Goal: Task Accomplishment & Management: Use online tool/utility

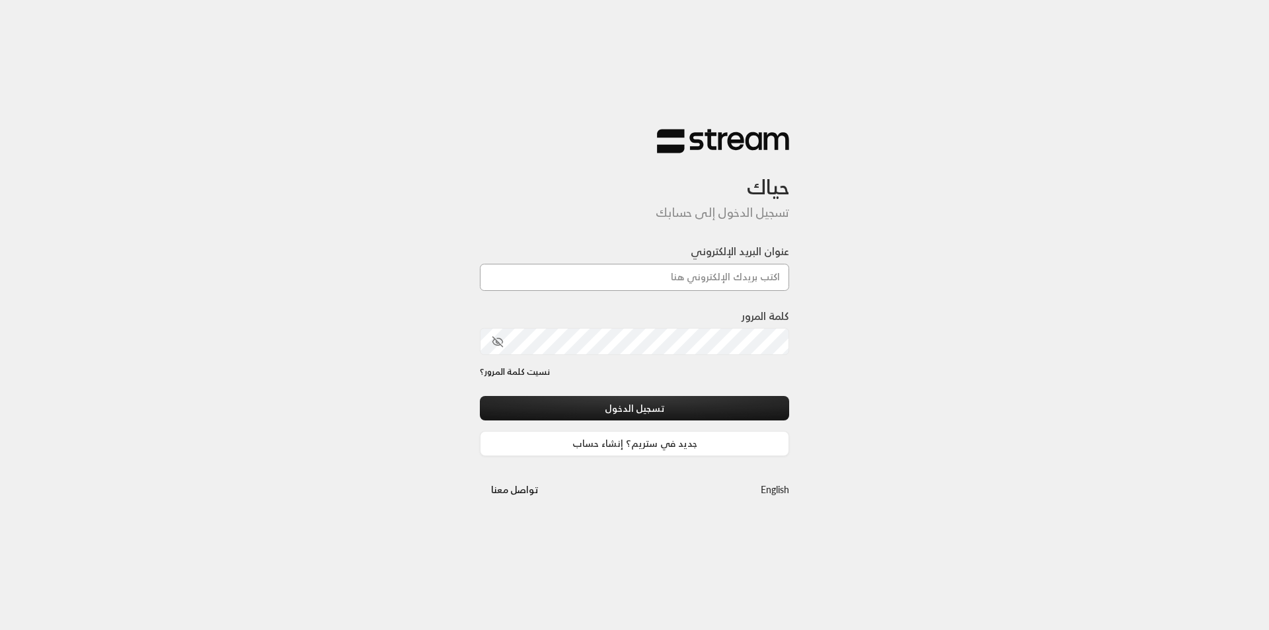
click at [701, 280] on input "عنوان البريد الإلكتروني" at bounding box center [634, 277] width 309 height 27
type input "[EMAIL_ADDRESS][DOMAIN_NAME]"
click at [480, 396] on button "تسجيل الدخول" at bounding box center [634, 408] width 309 height 24
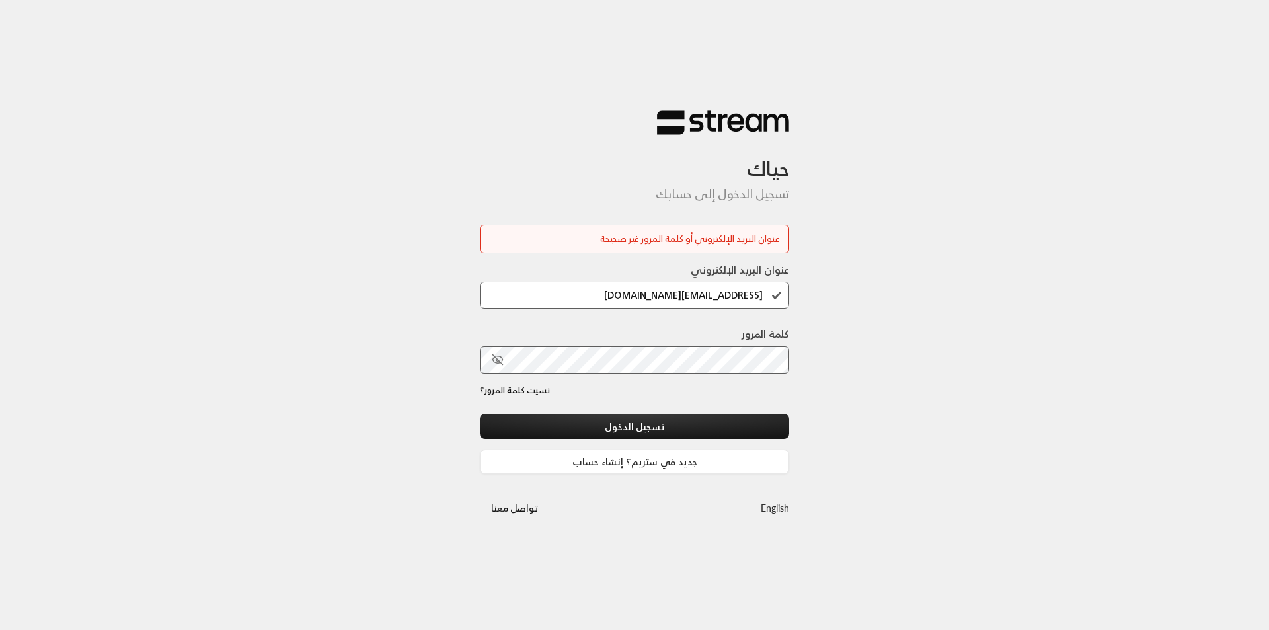
click at [496, 366] on icon "toggle password visibility" at bounding box center [498, 360] width 12 height 12
click at [480, 414] on button "تسجيل الدخول" at bounding box center [634, 426] width 309 height 24
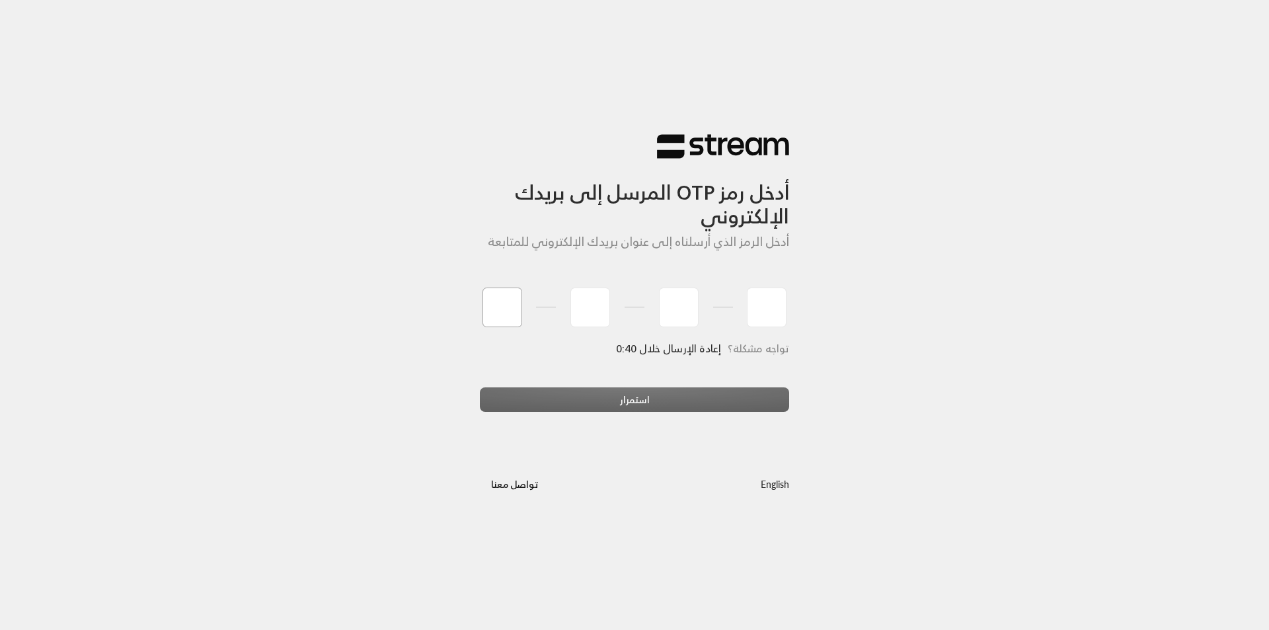
type input "3"
type input "1"
type input "4"
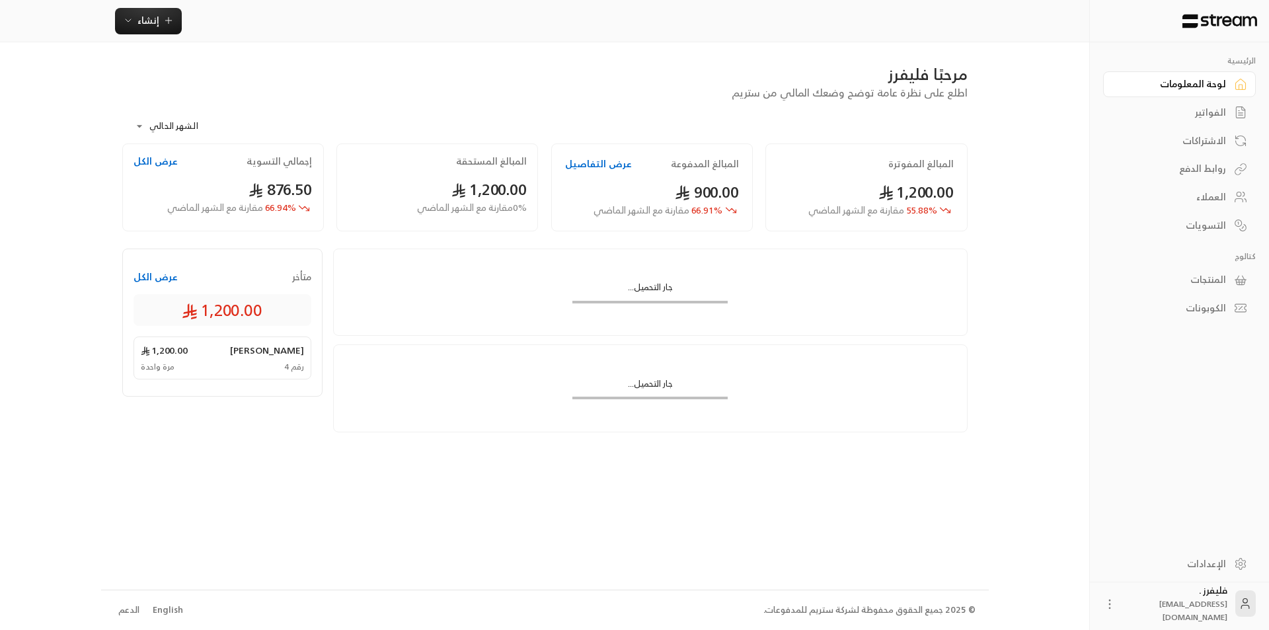
drag, startPoint x: 1236, startPoint y: 438, endPoint x: 1238, endPoint y: 335, distance: 102.5
click at [1237, 437] on div "الرئيسية لوحة المعلومات الفواتير الاشتراكات روابط الدفع العملاء التسويات كتالوج…" at bounding box center [1179, 293] width 179 height 502
click at [1220, 171] on div "روابط الدفع" at bounding box center [1173, 168] width 106 height 13
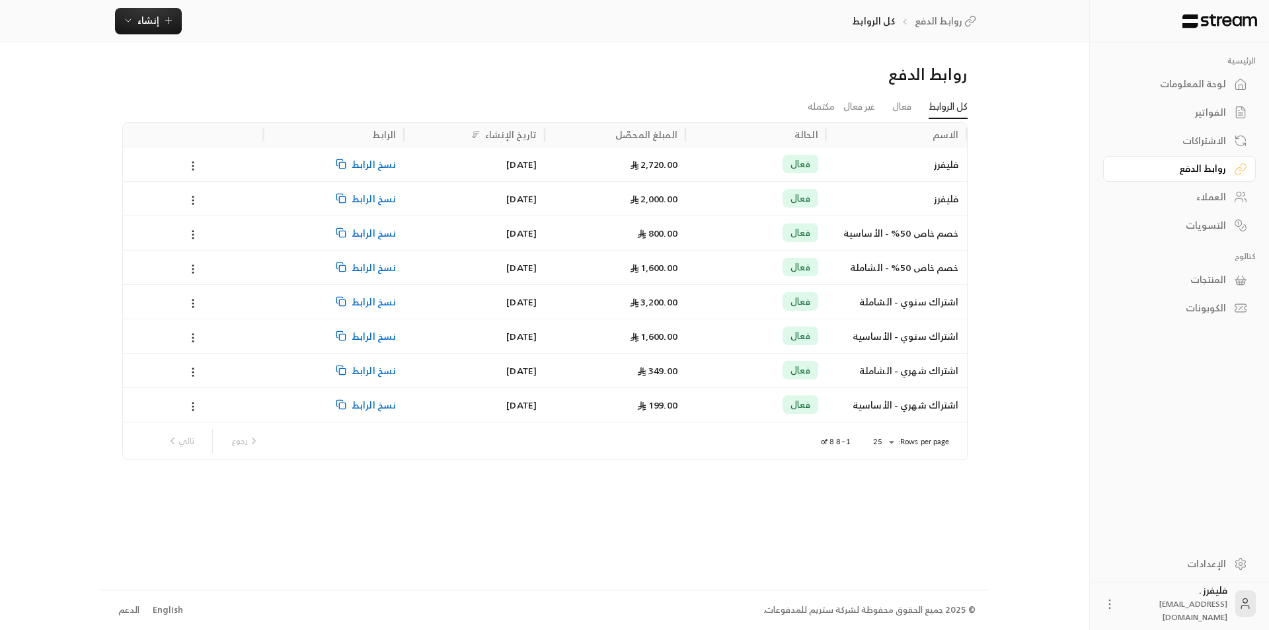
click at [1033, 179] on div "الرئيسية لوحة المعلومات الفواتير الاشتراكات روابط الدفع العملاء التسويات كتالوج…" at bounding box center [635, 315] width 1068 height 630
click at [141, 28] on button "إنشاء" at bounding box center [148, 21] width 67 height 26
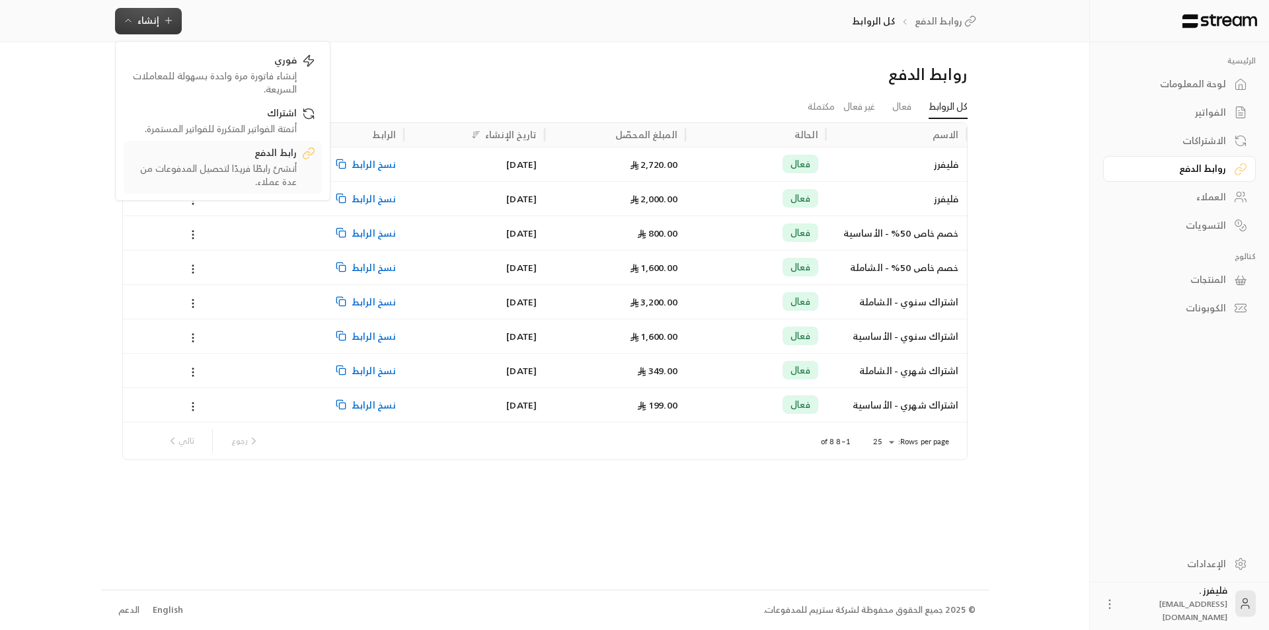
click at [256, 167] on div "أنشئ رابطًا فريدًا لتحصيل المدفوعات من عدة عملاء." at bounding box center [213, 175] width 167 height 26
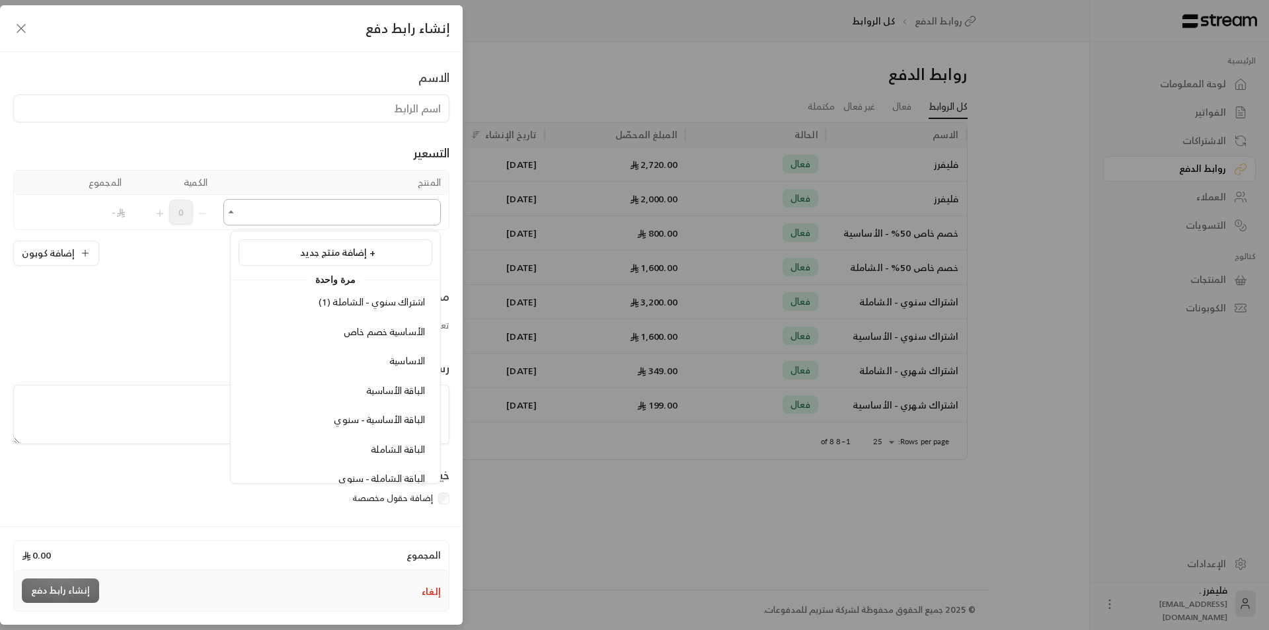
click at [370, 214] on input "اختر المنتج/المنتجات" at bounding box center [332, 212] width 218 height 23
click at [366, 301] on span "اشتراك سنوي - الشاملة (1)" at bounding box center [372, 302] width 106 height 17
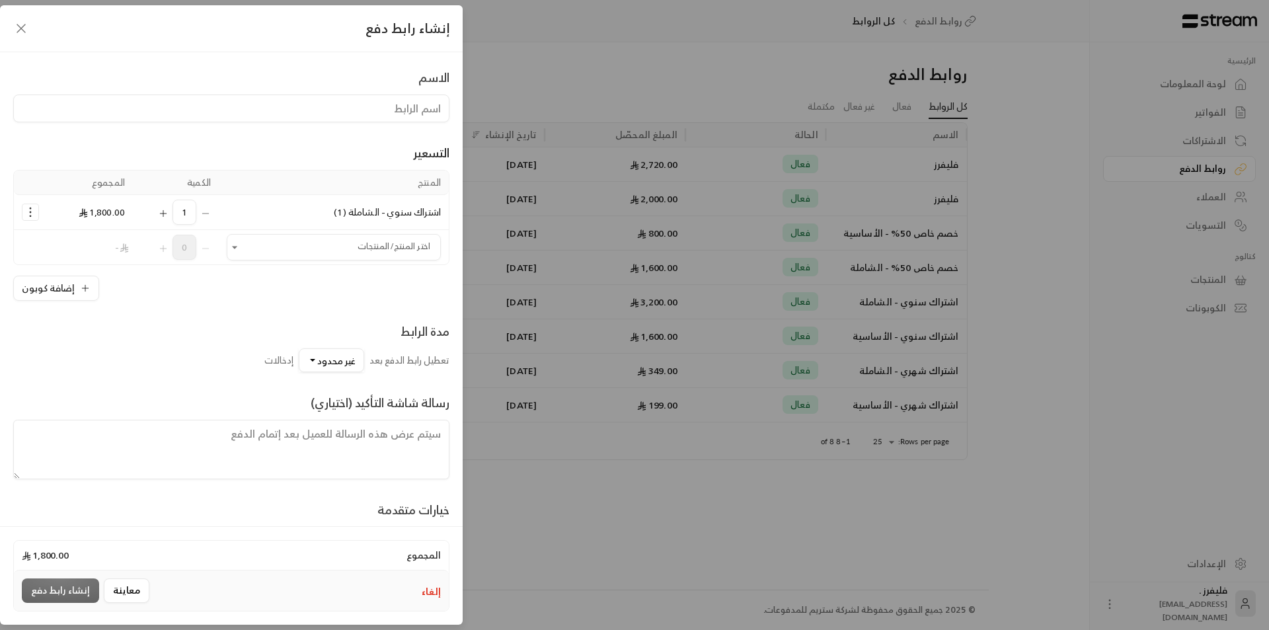
click at [356, 216] on span "اشتراك سنوي - الشاملة (1)" at bounding box center [387, 212] width 107 height 17
click at [35, 213] on icon "Selected Products" at bounding box center [30, 212] width 13 height 13
click at [78, 266] on span "إزالة المنتج" at bounding box center [86, 267] width 39 height 15
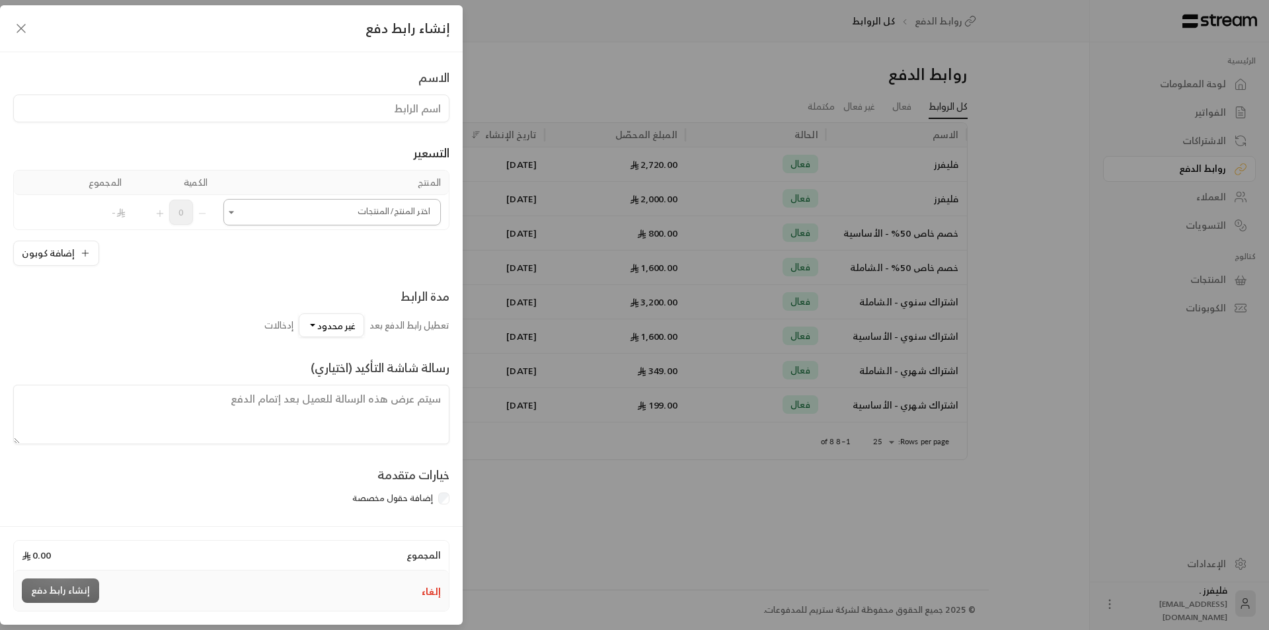
click at [299, 208] on input "اختر المنتج/المنتجات" at bounding box center [332, 212] width 218 height 23
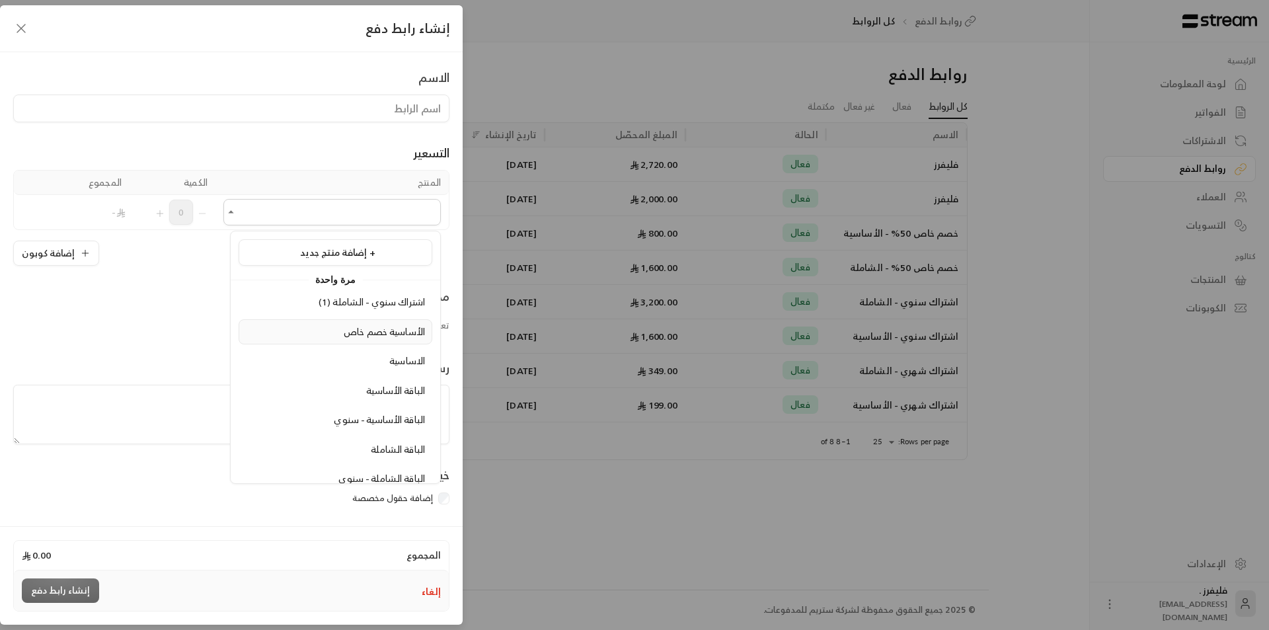
click at [321, 326] on div "الأساسية خصم خاص" at bounding box center [335, 332] width 179 height 14
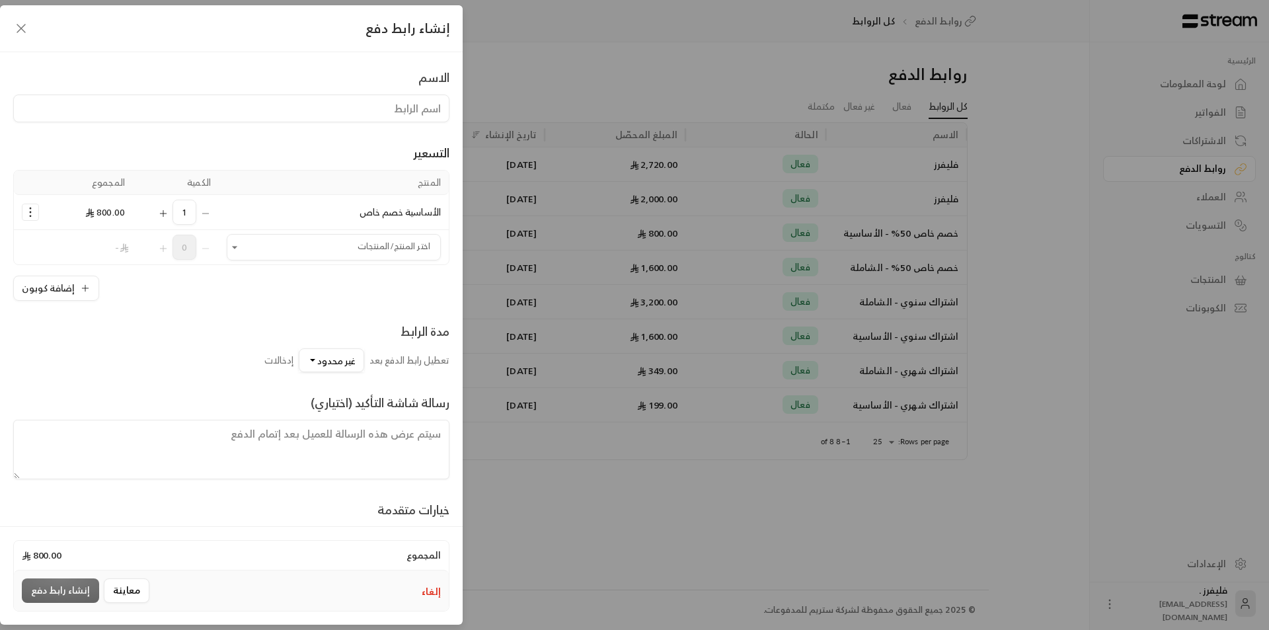
click at [36, 208] on icon "Selected Products" at bounding box center [30, 212] width 13 height 13
click at [77, 264] on span "إزالة المنتج" at bounding box center [86, 267] width 39 height 15
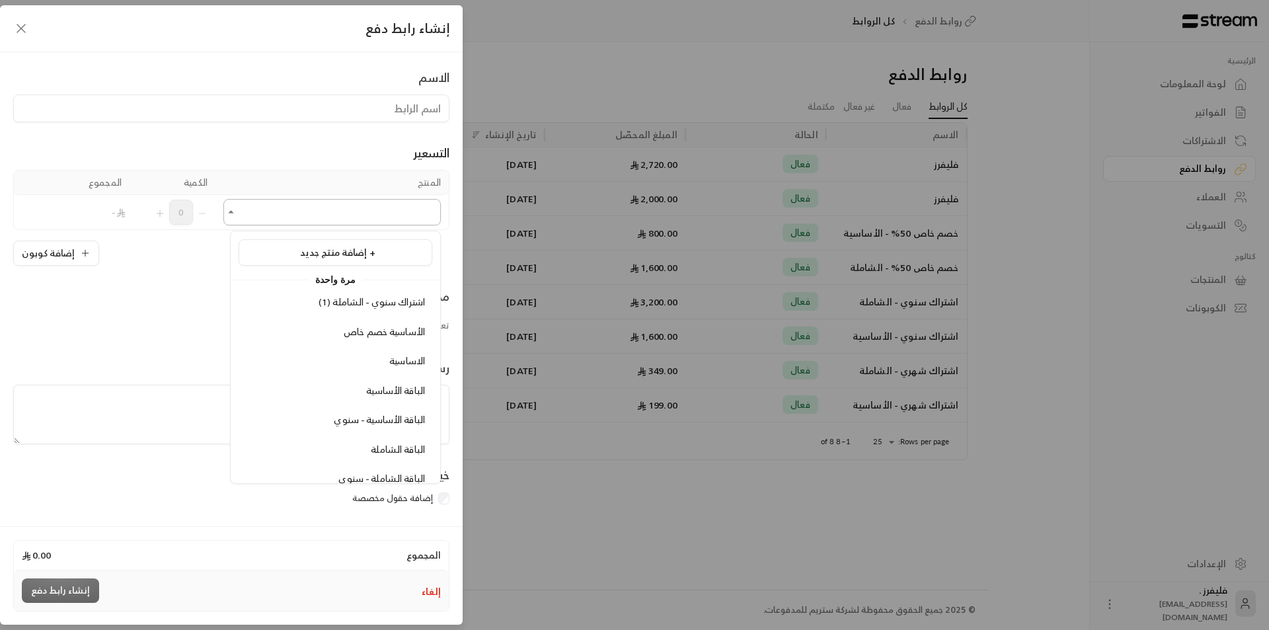
click at [331, 212] on input "اختر المنتج/المنتجات" at bounding box center [332, 212] width 218 height 23
click at [340, 362] on div "الاساسية" at bounding box center [335, 361] width 179 height 14
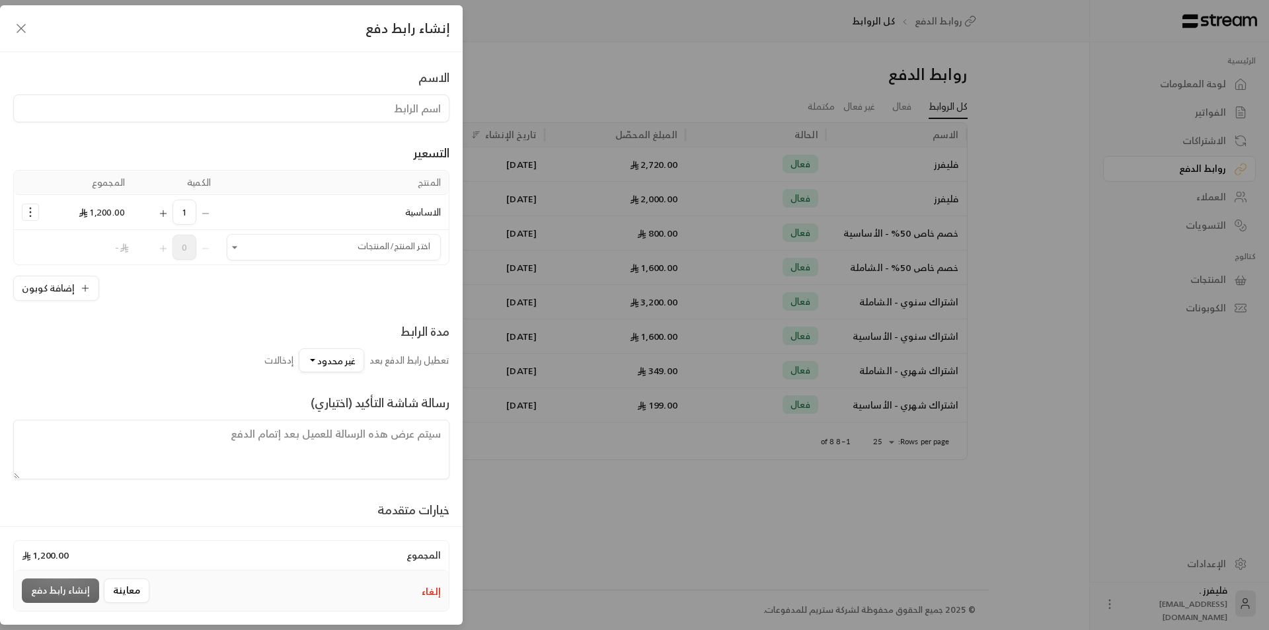
click at [362, 104] on input at bounding box center [231, 109] width 436 height 28
click at [331, 134] on div "التسعير المنتج الكمية المجموع الاساسية 1 1,200.00 اختر المنتج/المنتجات اختر الم…" at bounding box center [231, 211] width 436 height 179
click at [431, 109] on input "الاساسية, عرض [DATE] الوطني" at bounding box center [231, 109] width 436 height 28
type input "الأساسية, عرض [DATE] الوطني"
click at [372, 140] on div "التسعير المنتج الكمية المجموع الاساسية 1 1,200.00 اختر المنتج/المنتجات اختر الم…" at bounding box center [231, 211] width 436 height 179
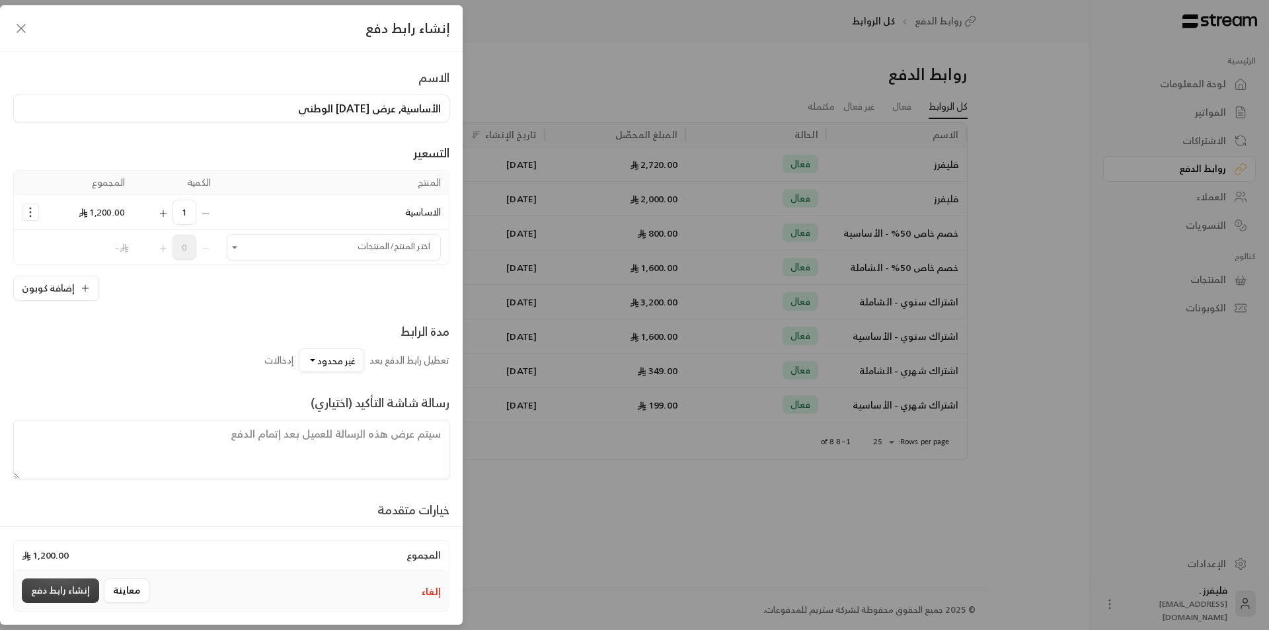
click at [63, 597] on button "إنشاء رابط دفع" at bounding box center [60, 591] width 77 height 24
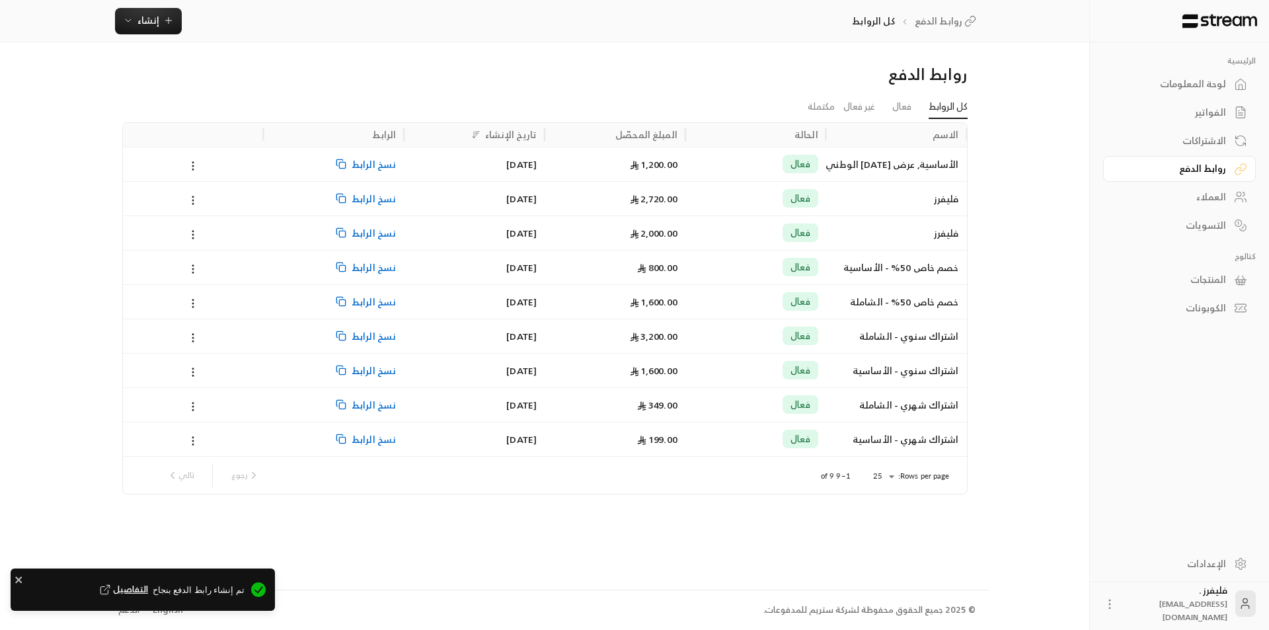
click at [108, 590] on icon "Notifications Alt+T" at bounding box center [103, 590] width 7 height 7
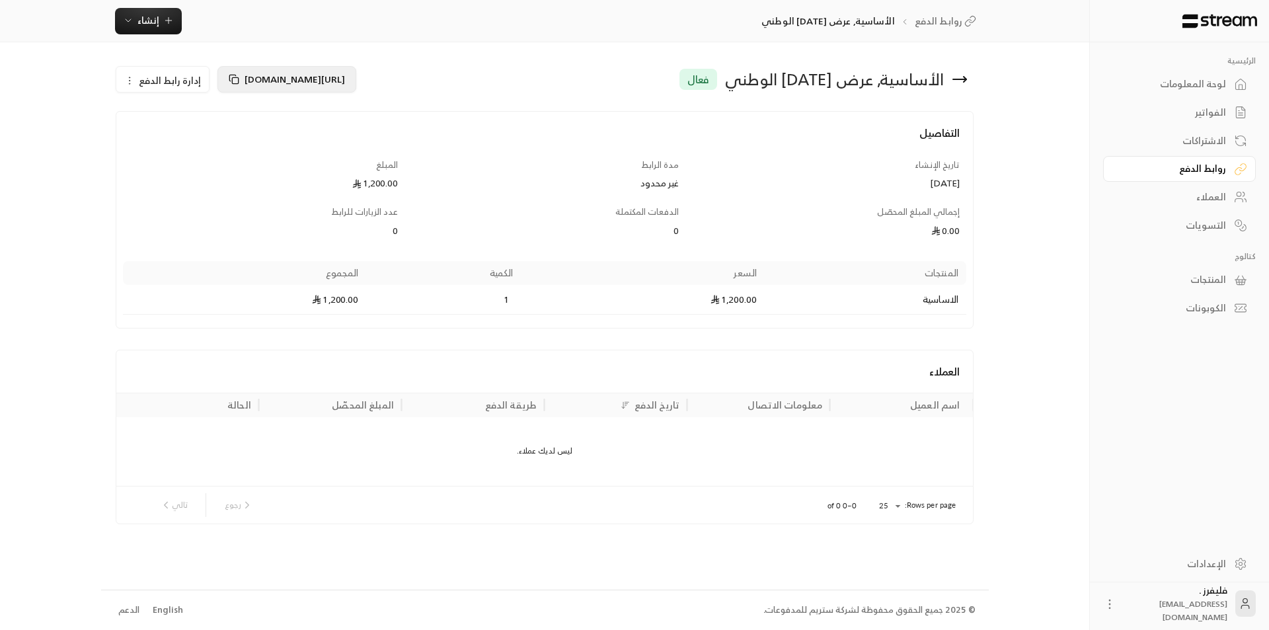
click at [232, 80] on icon at bounding box center [234, 79] width 11 height 11
click at [1195, 163] on div "روابط الدفع" at bounding box center [1173, 168] width 106 height 13
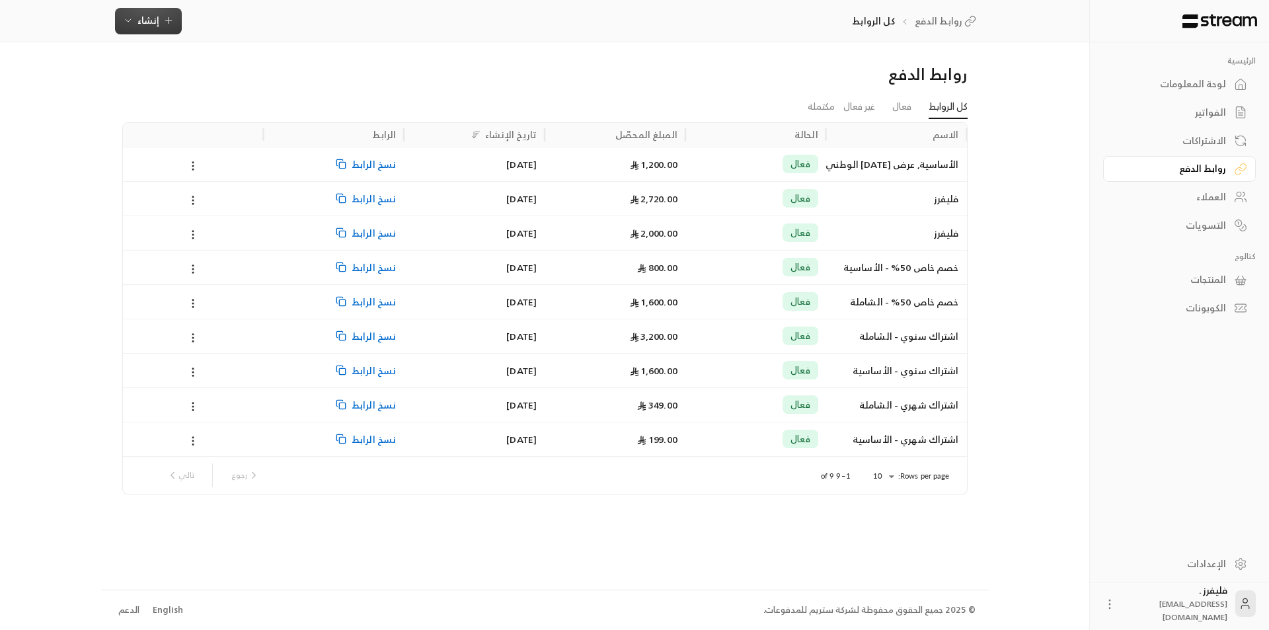
click at [157, 13] on span "إنشاء" at bounding box center [149, 20] width 22 height 17
click at [219, 168] on div "أنشئ رابطًا فريدًا لتحصيل المدفوعات من عدة عملاء." at bounding box center [213, 175] width 167 height 26
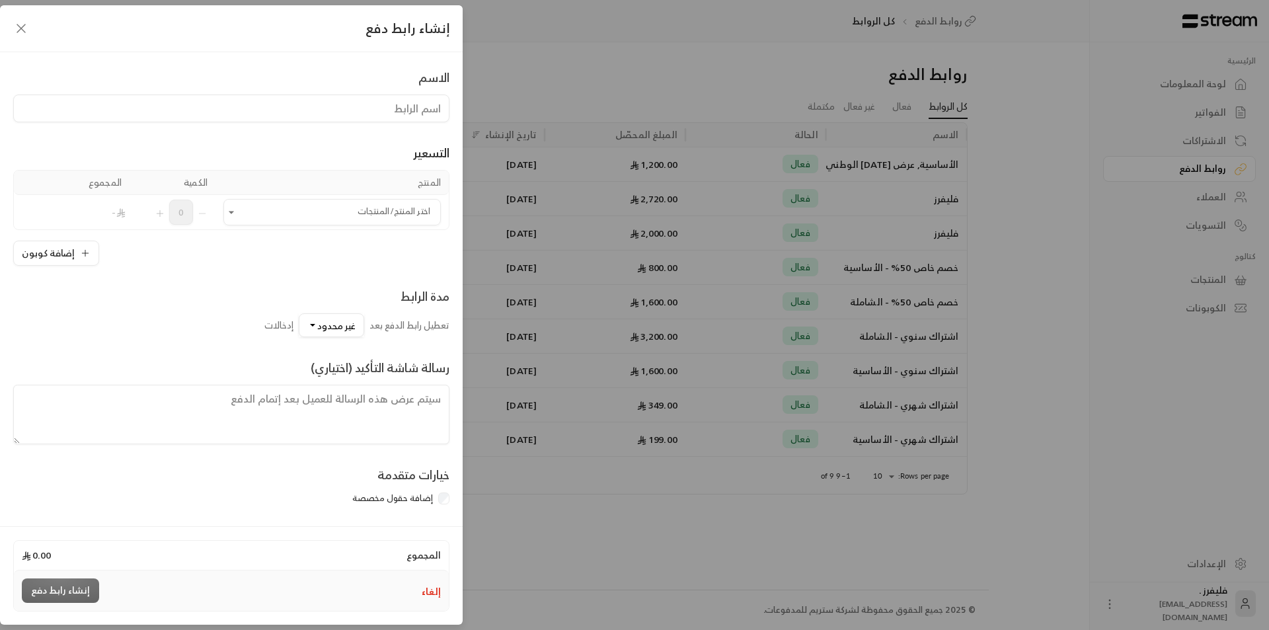
click at [336, 108] on input at bounding box center [231, 109] width 436 height 28
click at [422, 217] on input "اختر المنتج/المنتجات" at bounding box center [332, 212] width 218 height 23
click at [81, 259] on button "إضافة كوبون" at bounding box center [56, 253] width 86 height 25
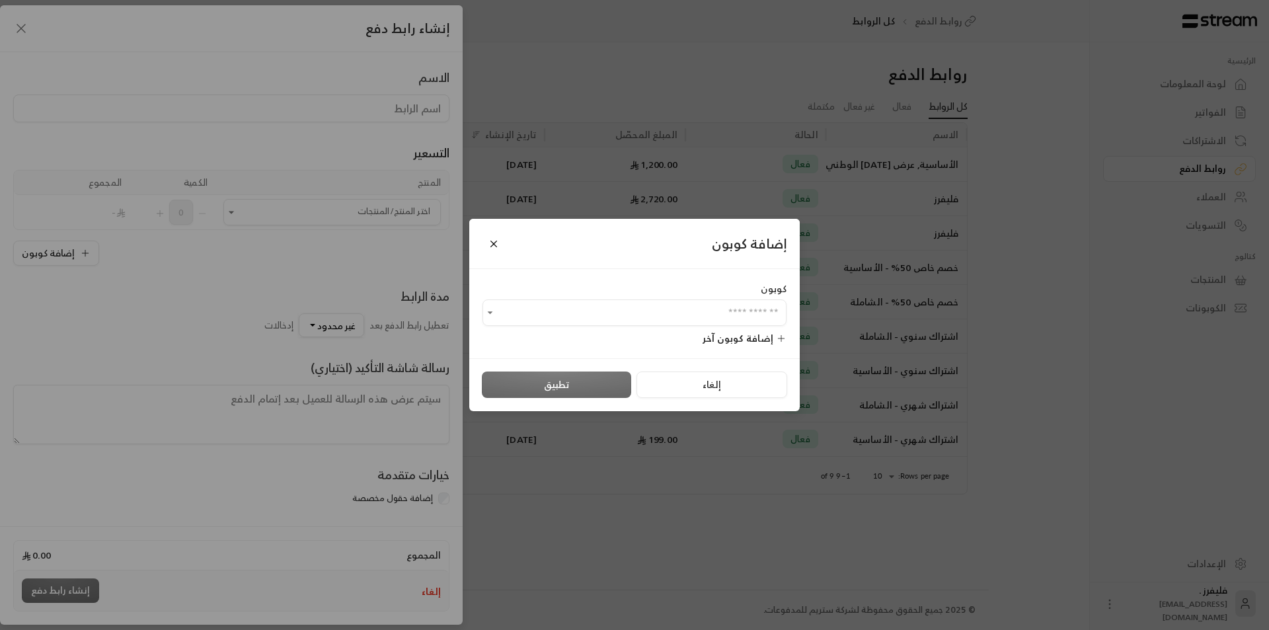
click at [255, 289] on div "إضافة كوبون كوبون ​ إضافة كوبون آخر إلغاء تطبيق" at bounding box center [634, 315] width 1269 height 630
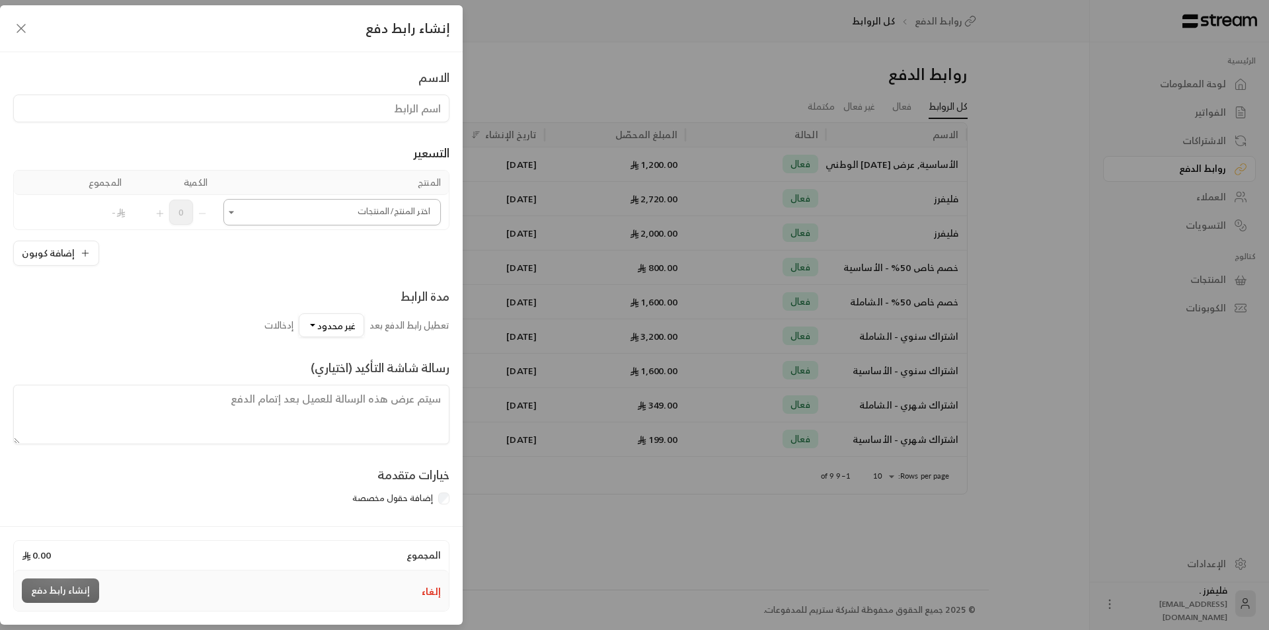
click at [376, 199] on div "اختر المنتج/المنتجات" at bounding box center [332, 212] width 218 height 26
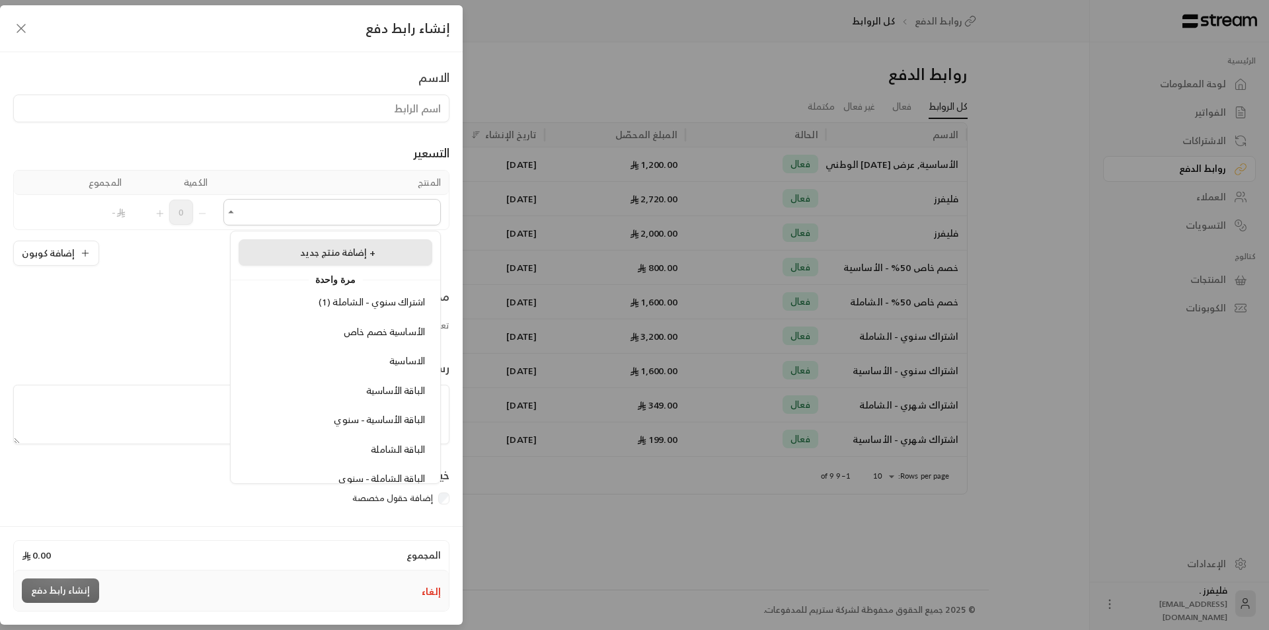
click at [350, 255] on span "إضافة منتج جديد +" at bounding box center [337, 252] width 75 height 17
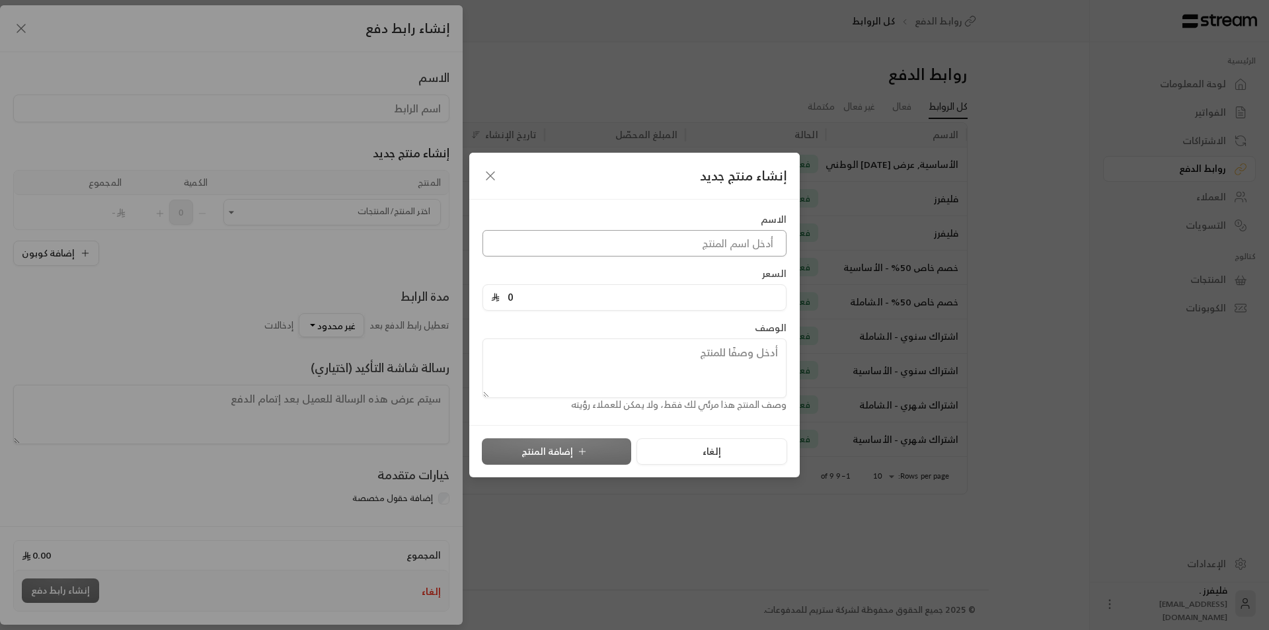
click at [732, 237] on input at bounding box center [635, 243] width 304 height 26
type input "h"
type input "الشاملة, عرض [DATE] الوطني"
click at [691, 295] on input "0" at bounding box center [639, 297] width 278 height 25
click at [726, 290] on input "0" at bounding box center [639, 297] width 278 height 25
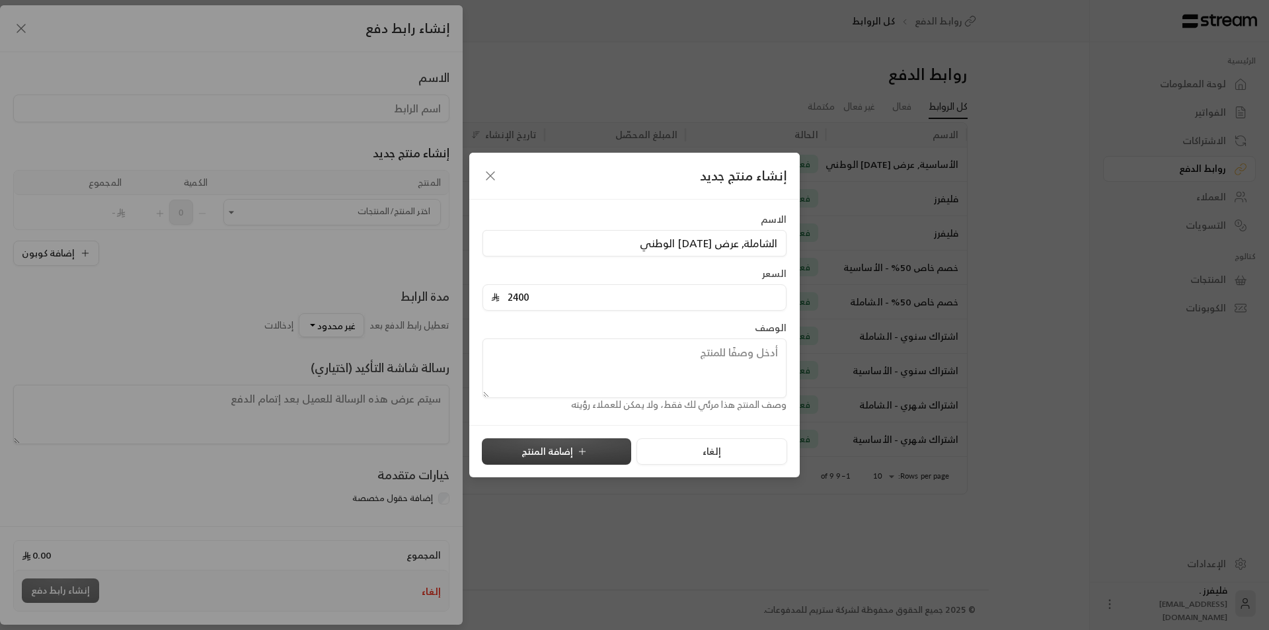
type input "2400"
click at [575, 454] on button "إضافة المنتج" at bounding box center [556, 451] width 149 height 26
type input "0"
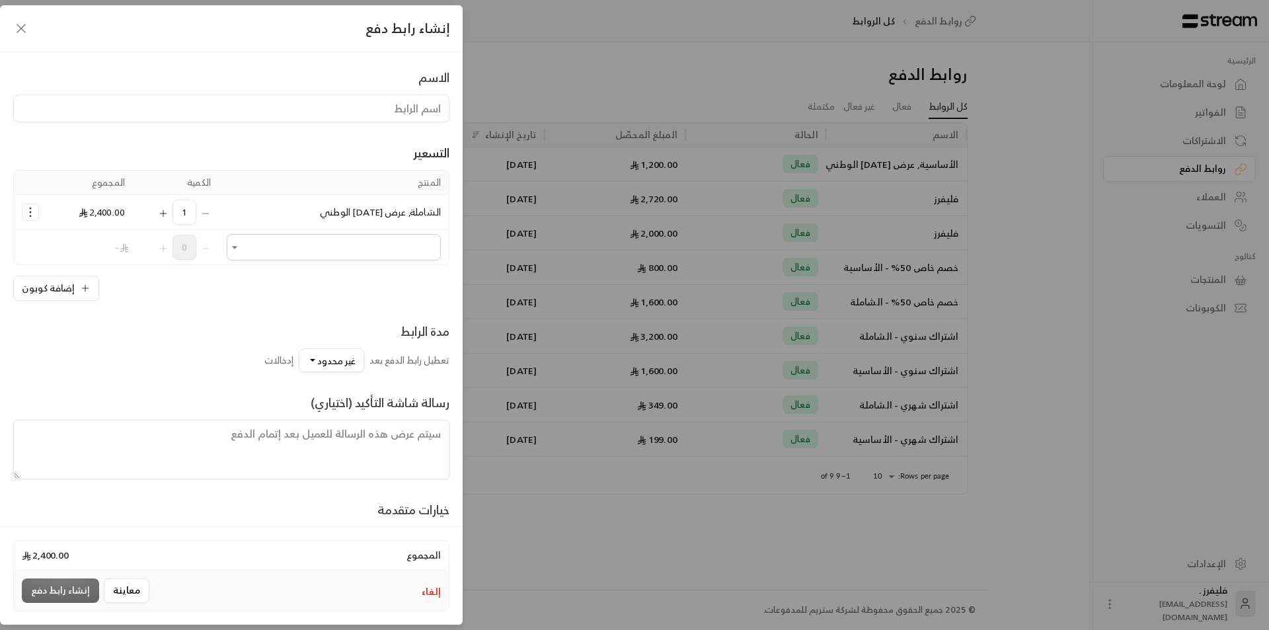
click at [376, 109] on input at bounding box center [231, 109] width 436 height 28
type input "الشاملة, عرض [DATE] الوطني"
click at [376, 135] on div "التسعير المنتج الكمية المجموع الشاملة, عرض [DATE] الوطني 1 2,400.00 اختر المنتج…" at bounding box center [231, 211] width 436 height 179
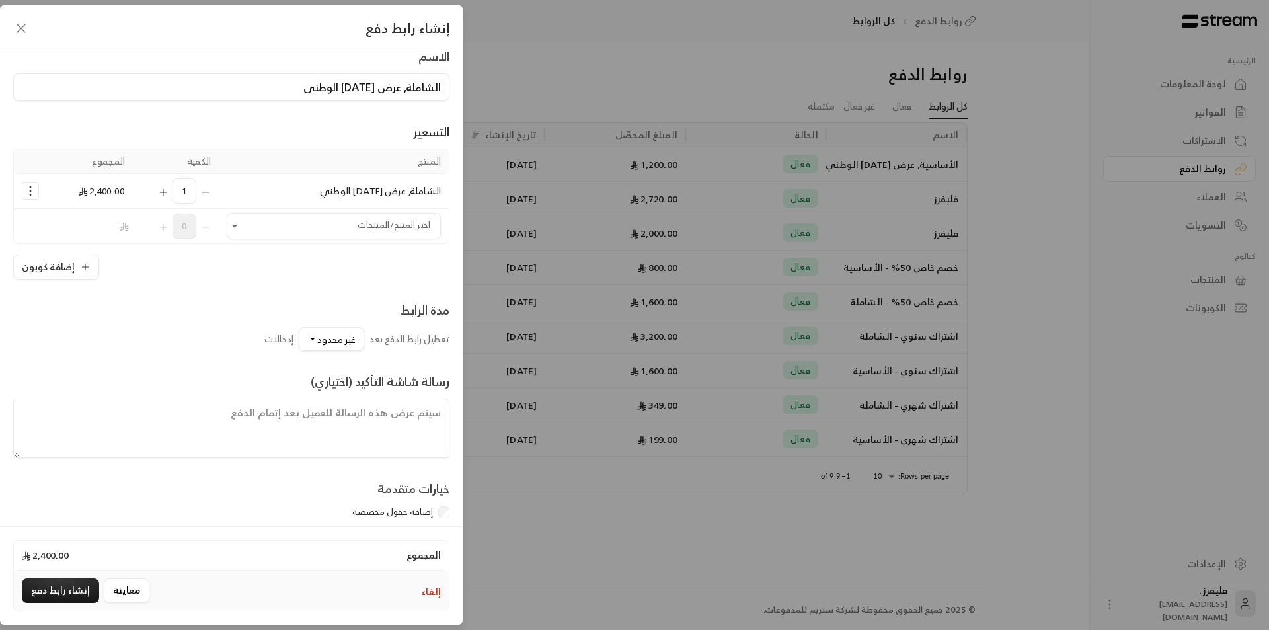
scroll to position [39, 0]
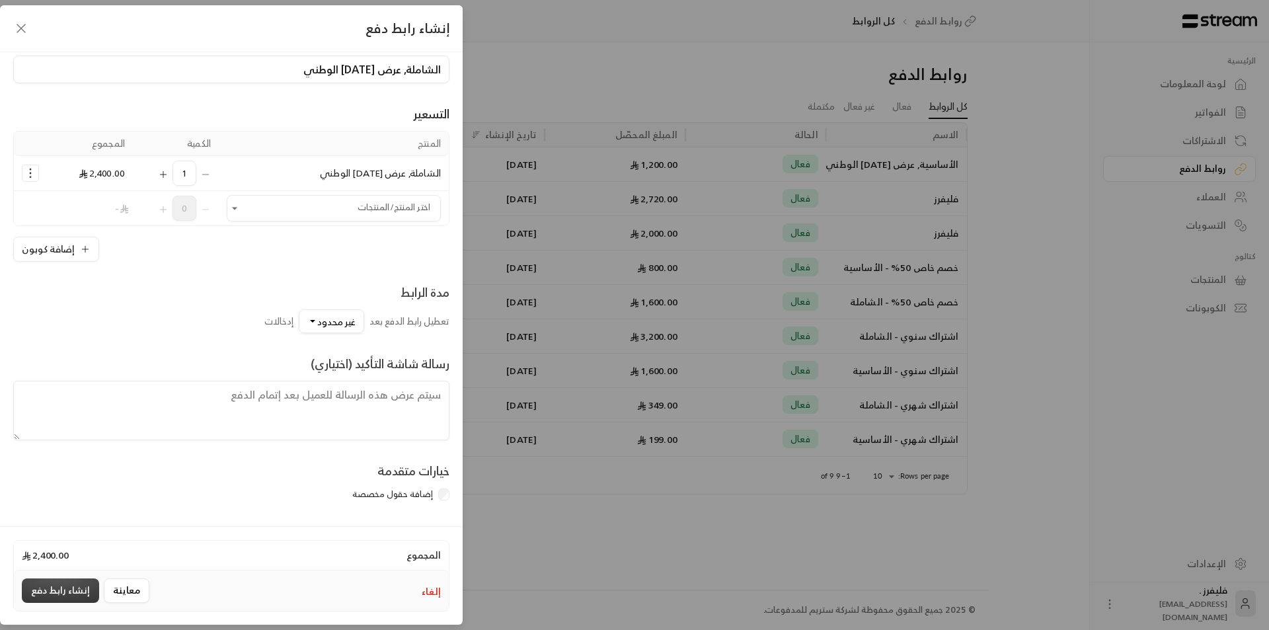
click at [52, 590] on button "إنشاء رابط دفع" at bounding box center [60, 591] width 77 height 24
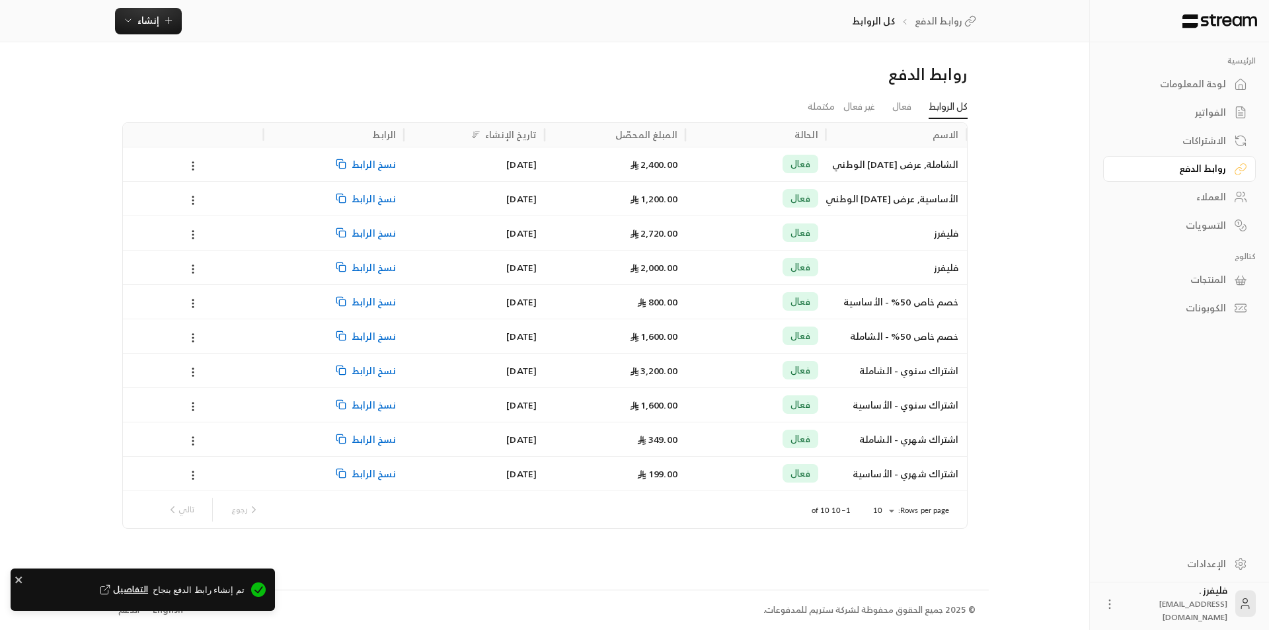
click at [137, 586] on span "التفاصيل" at bounding box center [123, 589] width 52 height 13
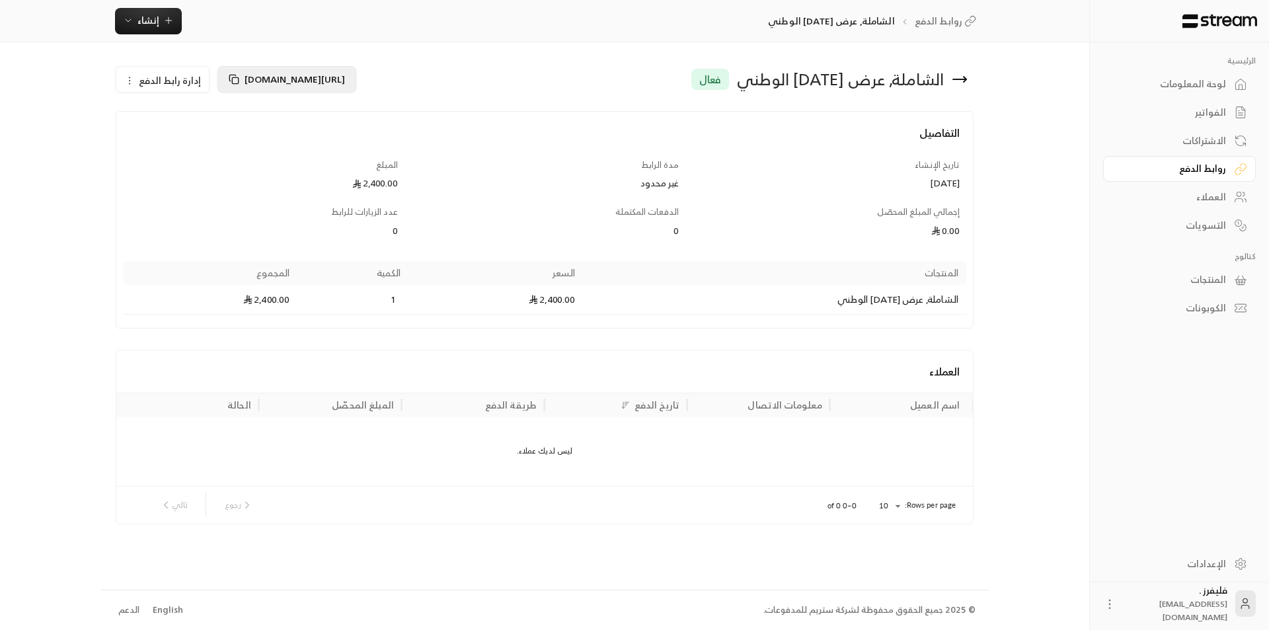
click at [229, 77] on icon at bounding box center [234, 79] width 11 height 11
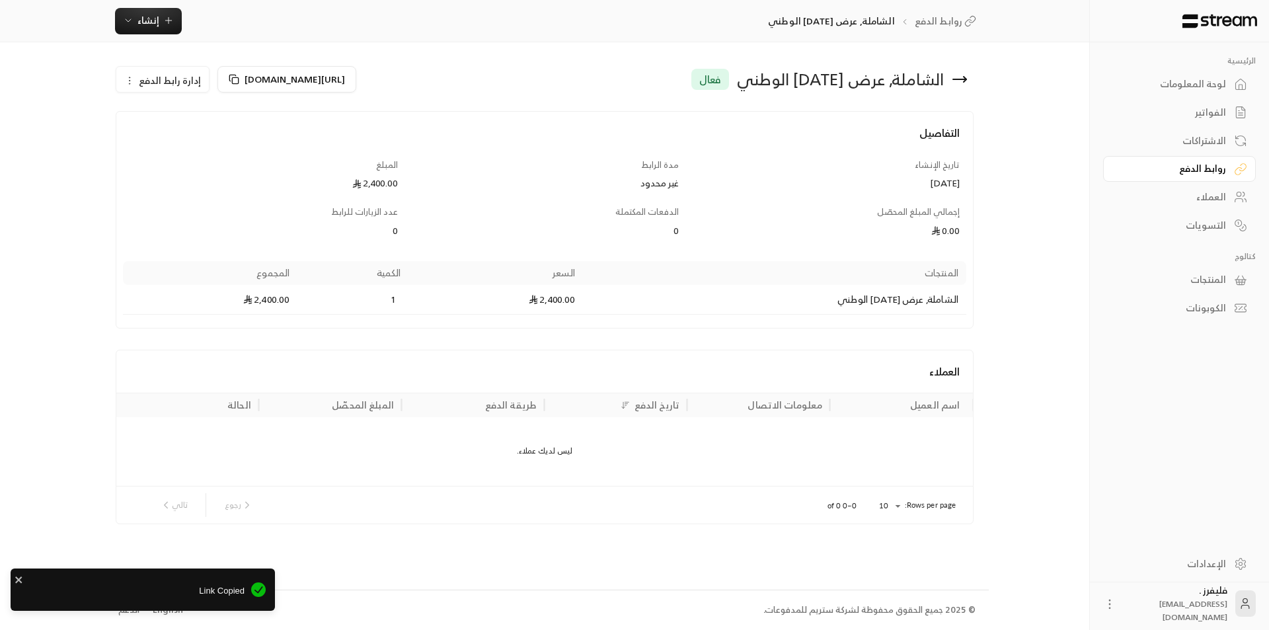
click at [1231, 170] on link "روابط الدفع" at bounding box center [1179, 169] width 153 height 26
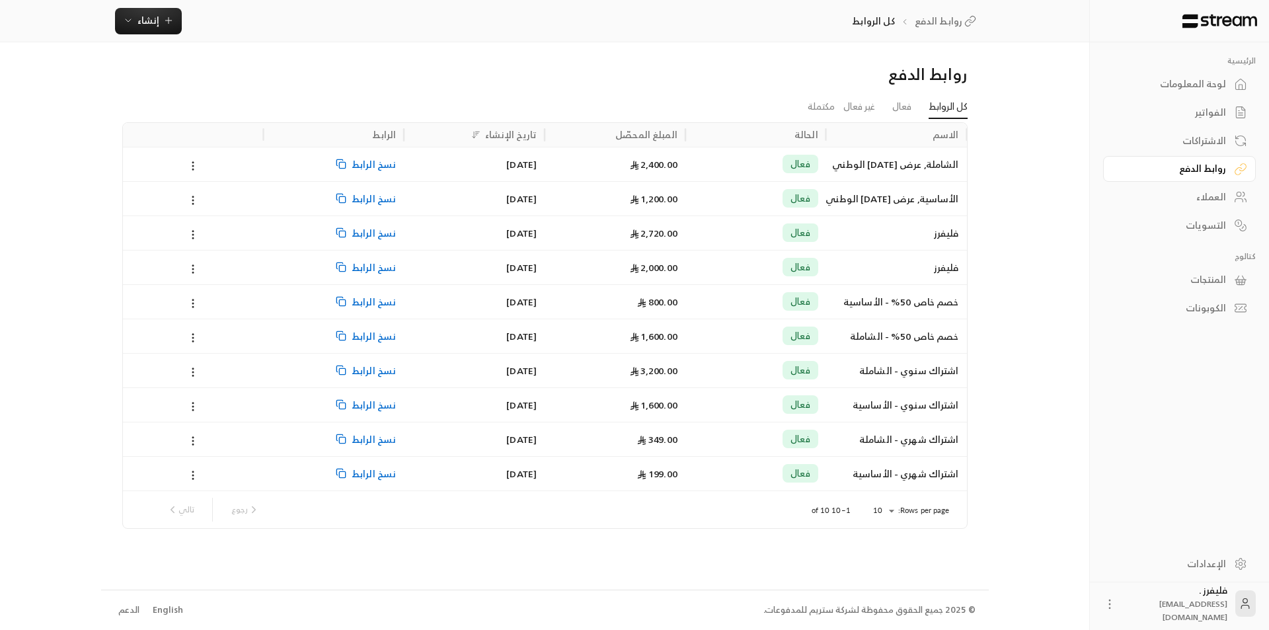
click at [734, 269] on div "فعال" at bounding box center [756, 268] width 125 height 34
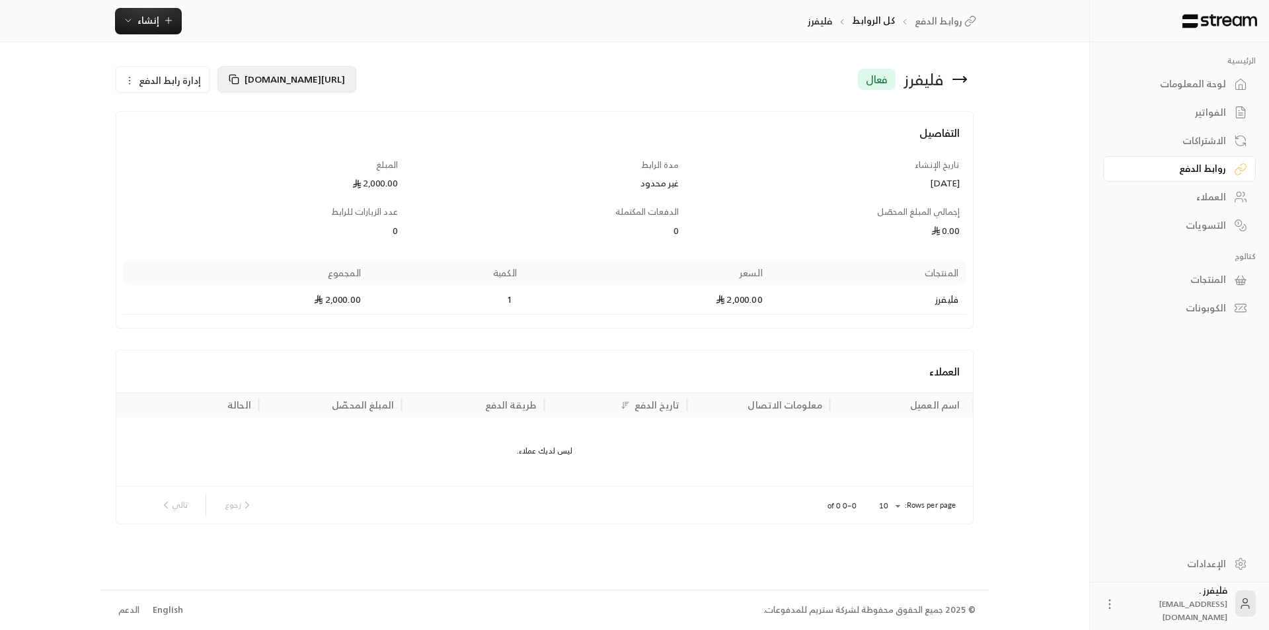
click at [231, 81] on icon at bounding box center [234, 79] width 11 height 11
